Goal: Ask a question

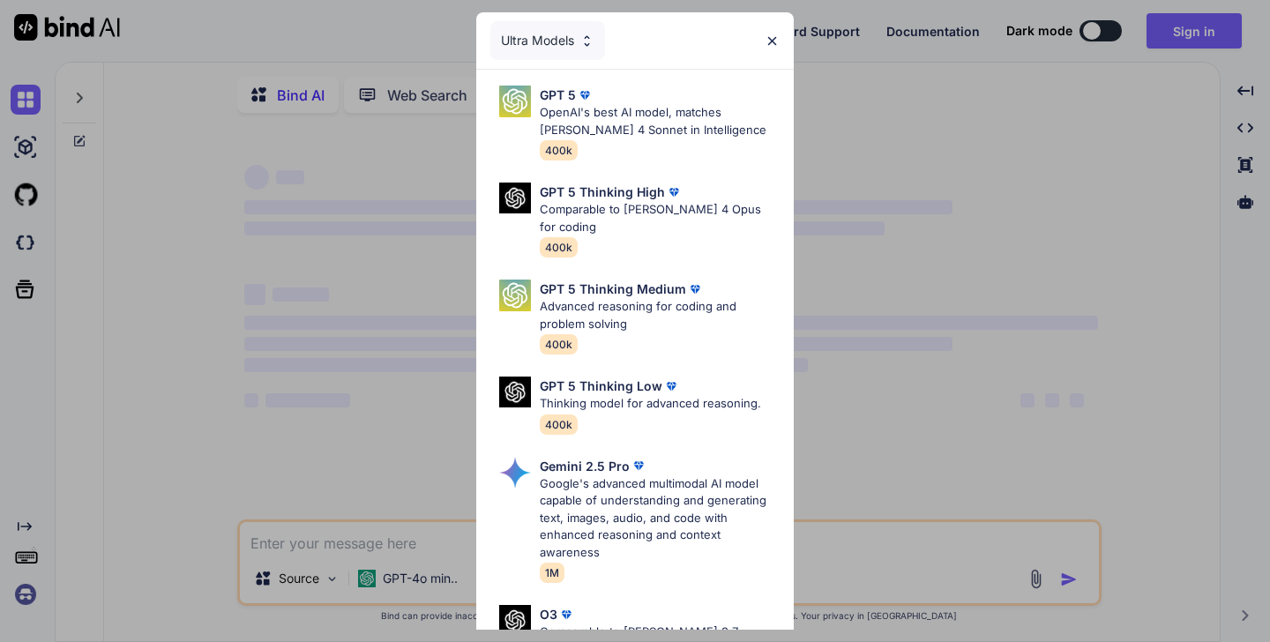
click at [775, 36] on img at bounding box center [771, 41] width 15 height 15
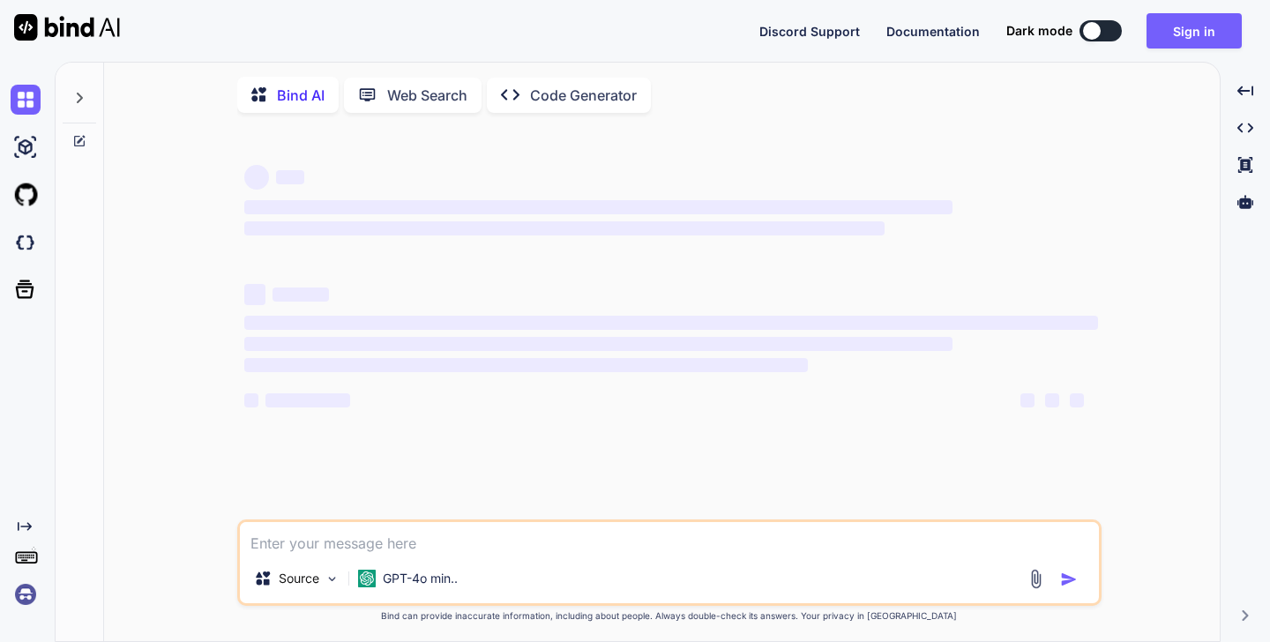
type textarea "x"
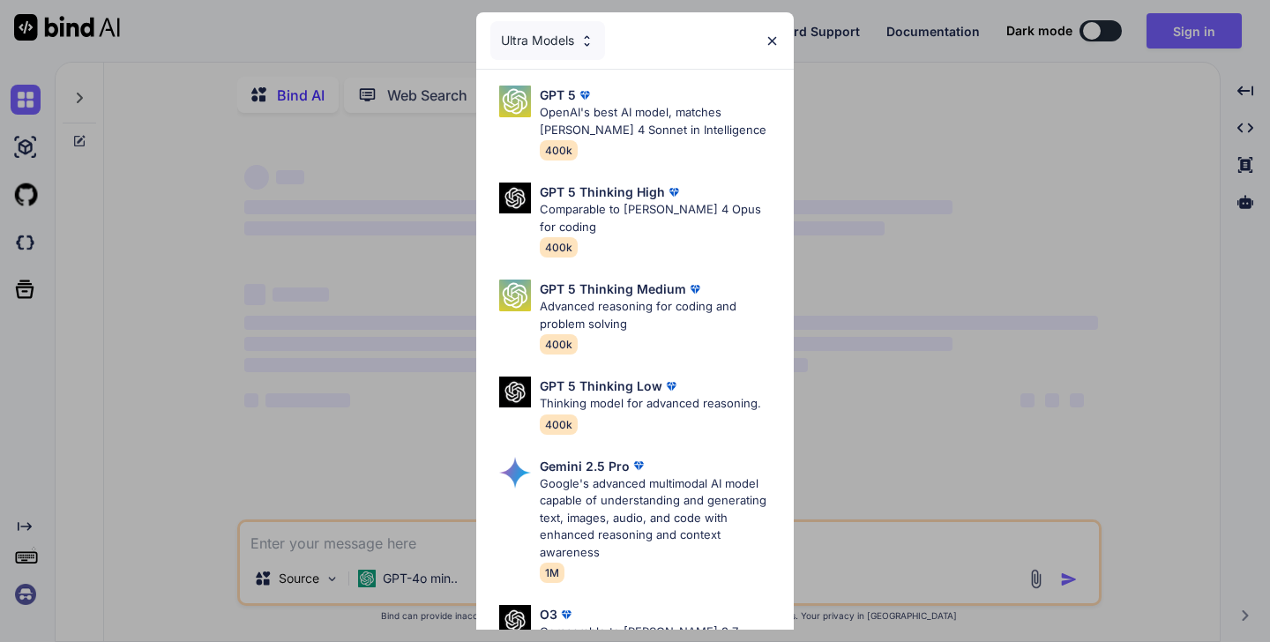
type textarea "x"
click at [773, 36] on img at bounding box center [771, 41] width 15 height 15
